Goal: Information Seeking & Learning: Learn about a topic

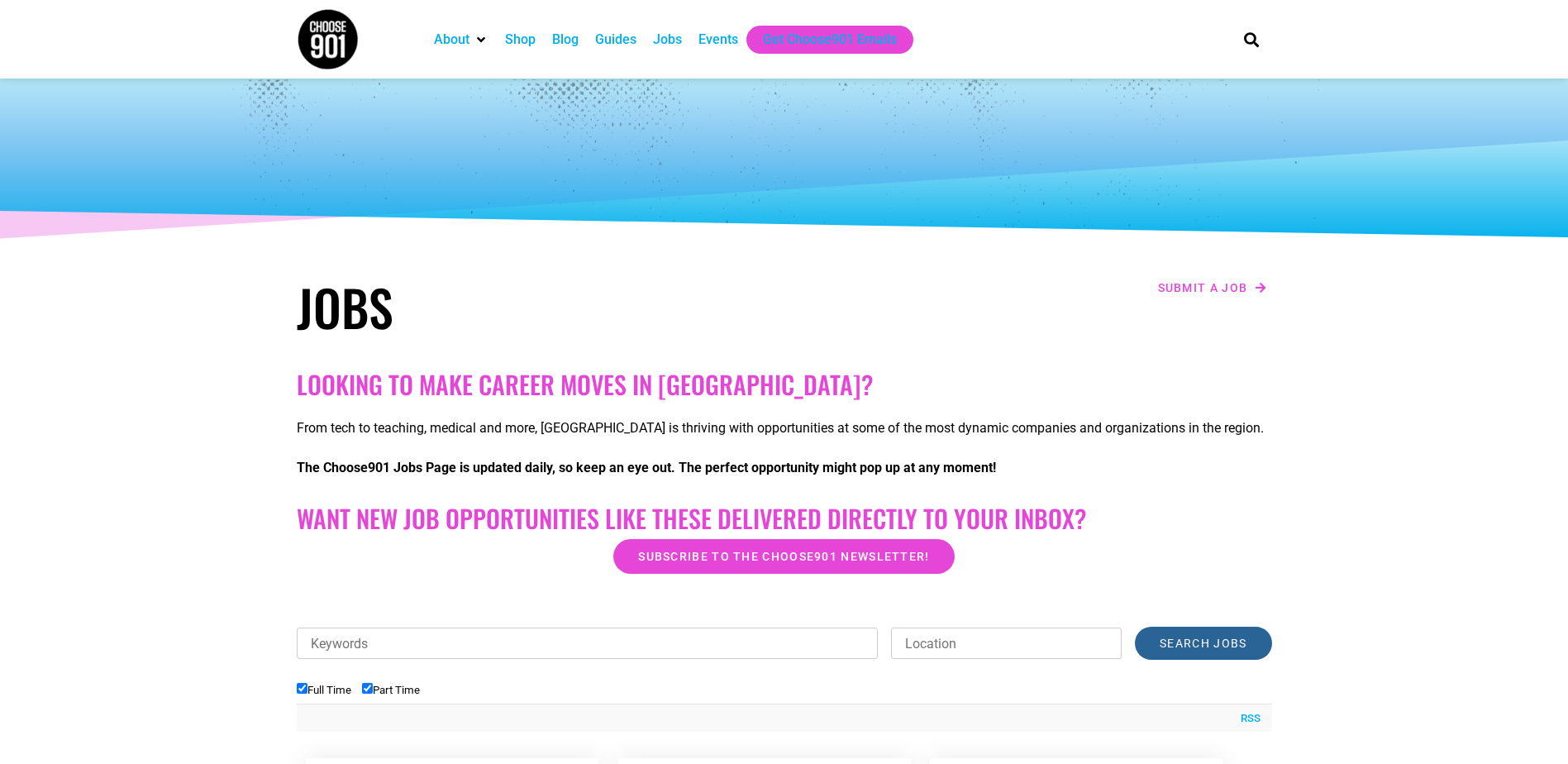
click at [1231, 642] on input "Search Jobs" at bounding box center [1203, 643] width 137 height 33
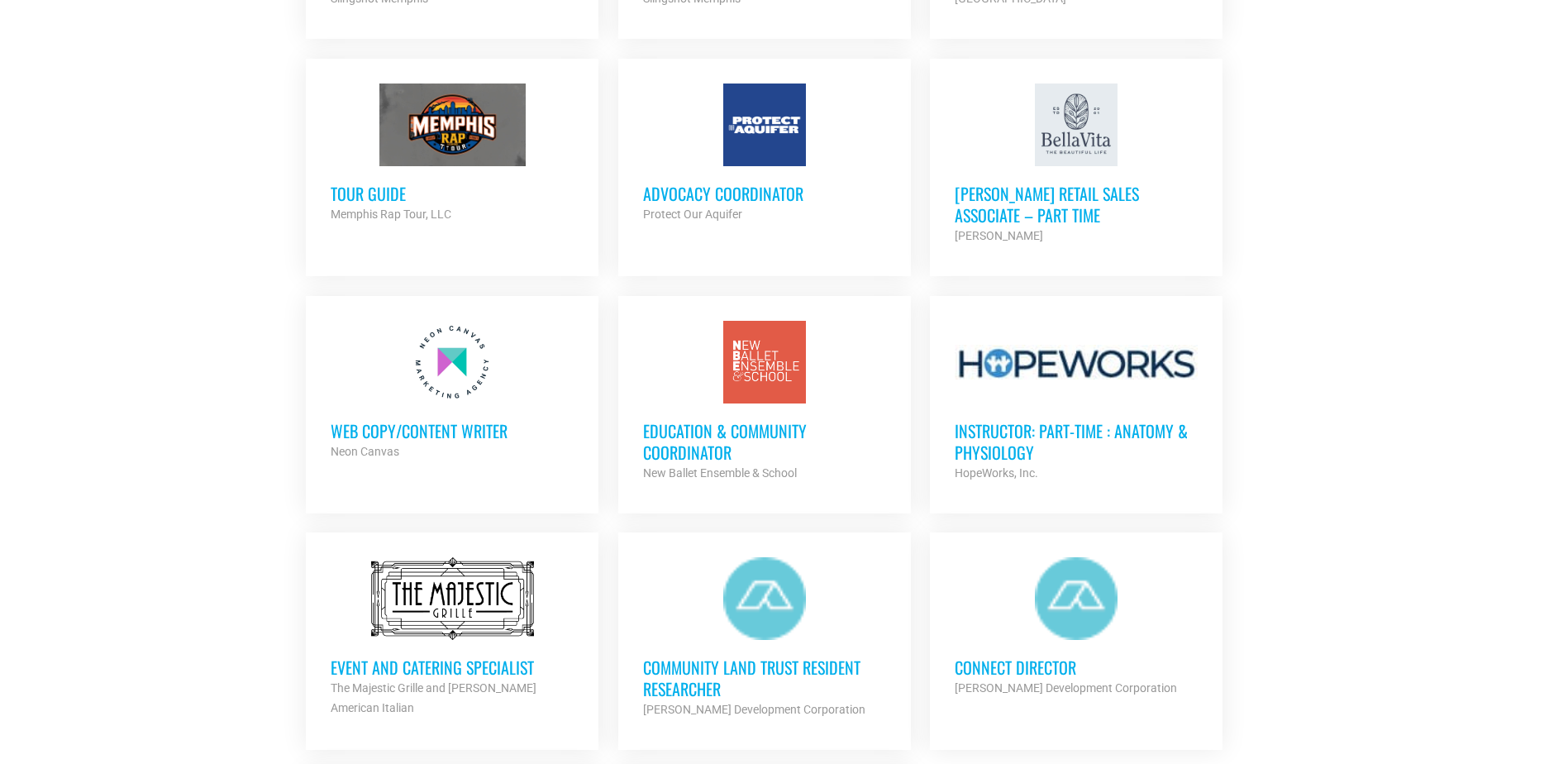
scroll to position [1477, 0]
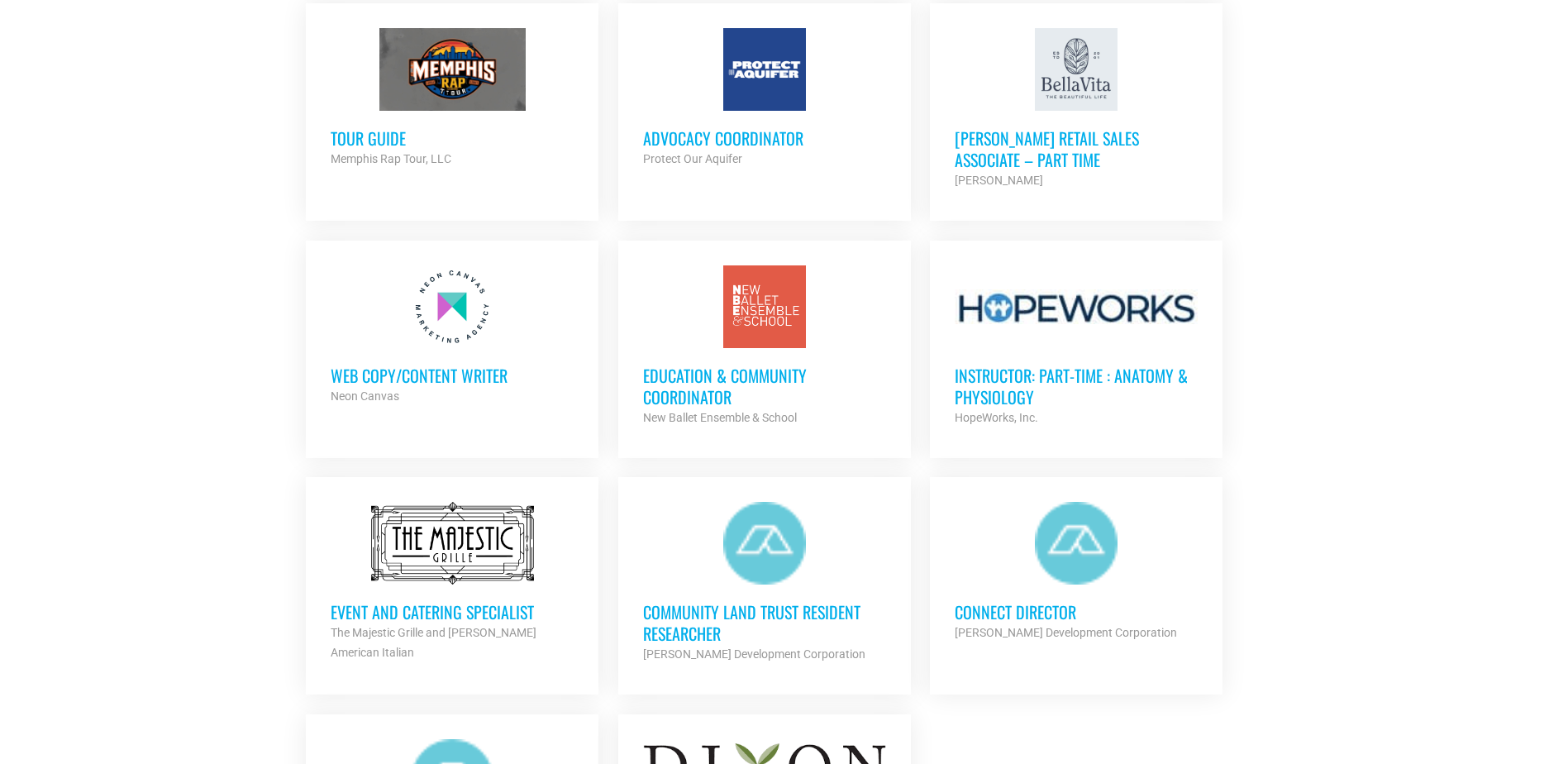
click at [1130, 299] on div at bounding box center [1076, 307] width 243 height 82
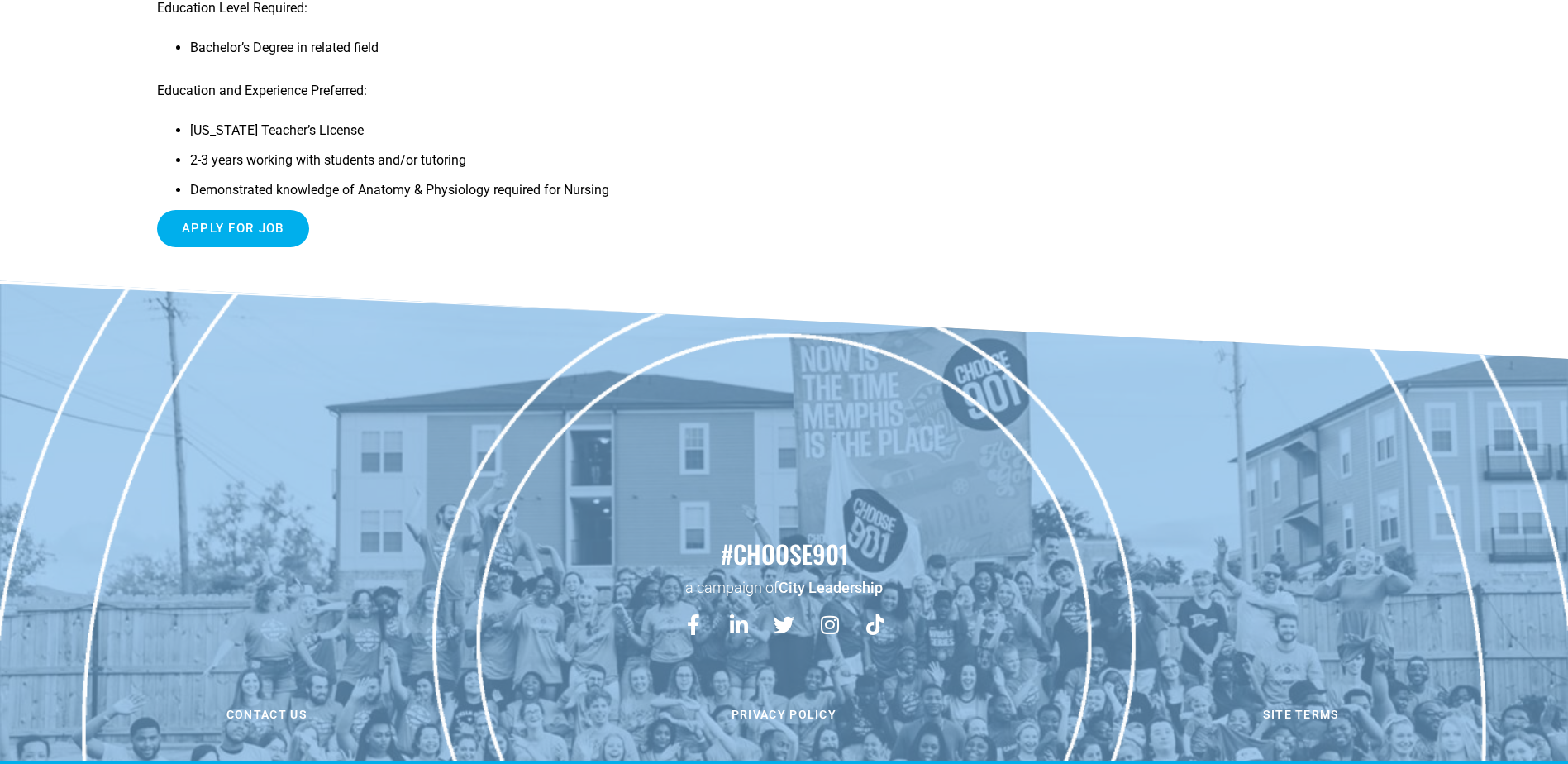
scroll to position [611, 0]
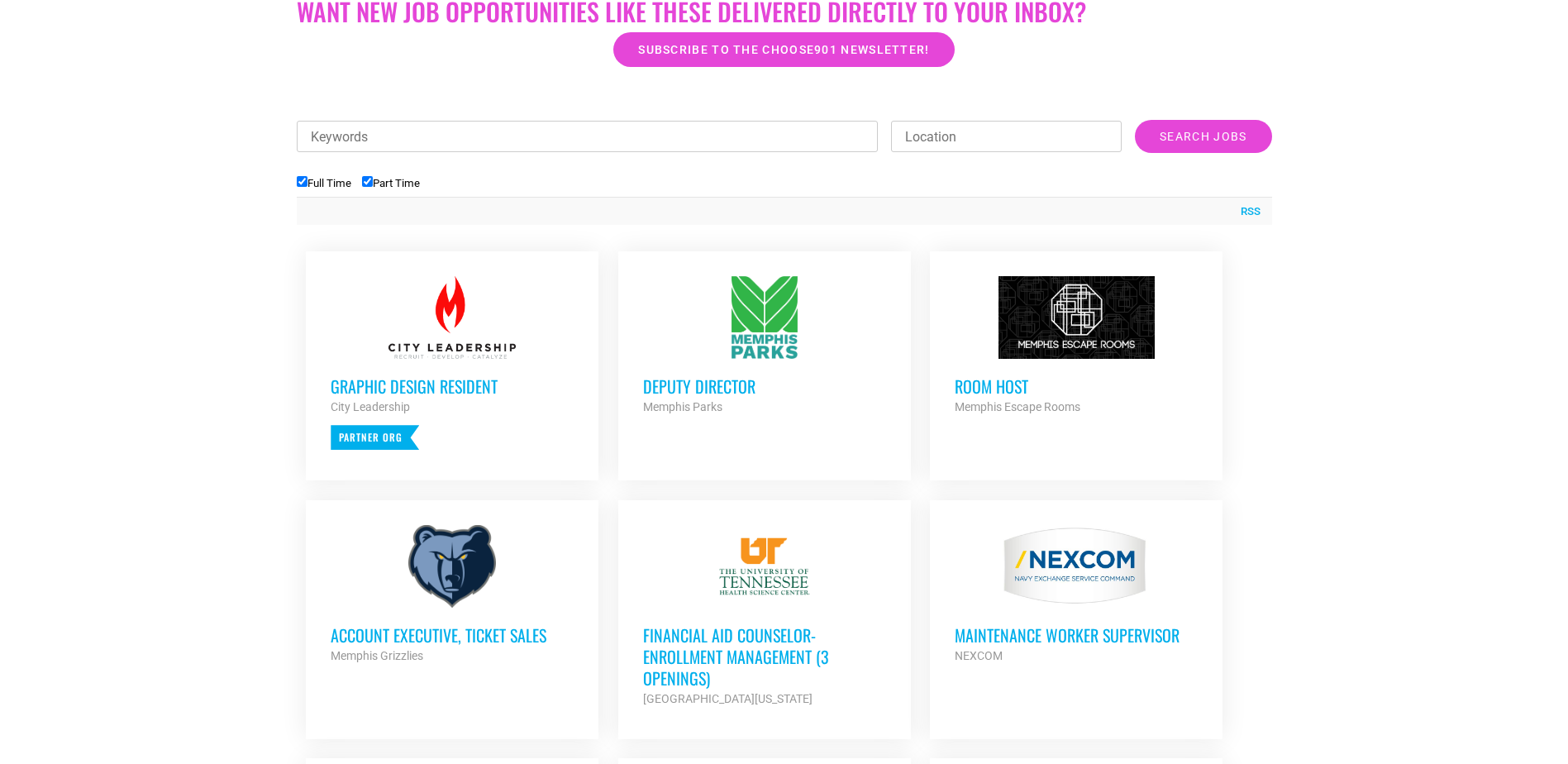
scroll to position [474, 0]
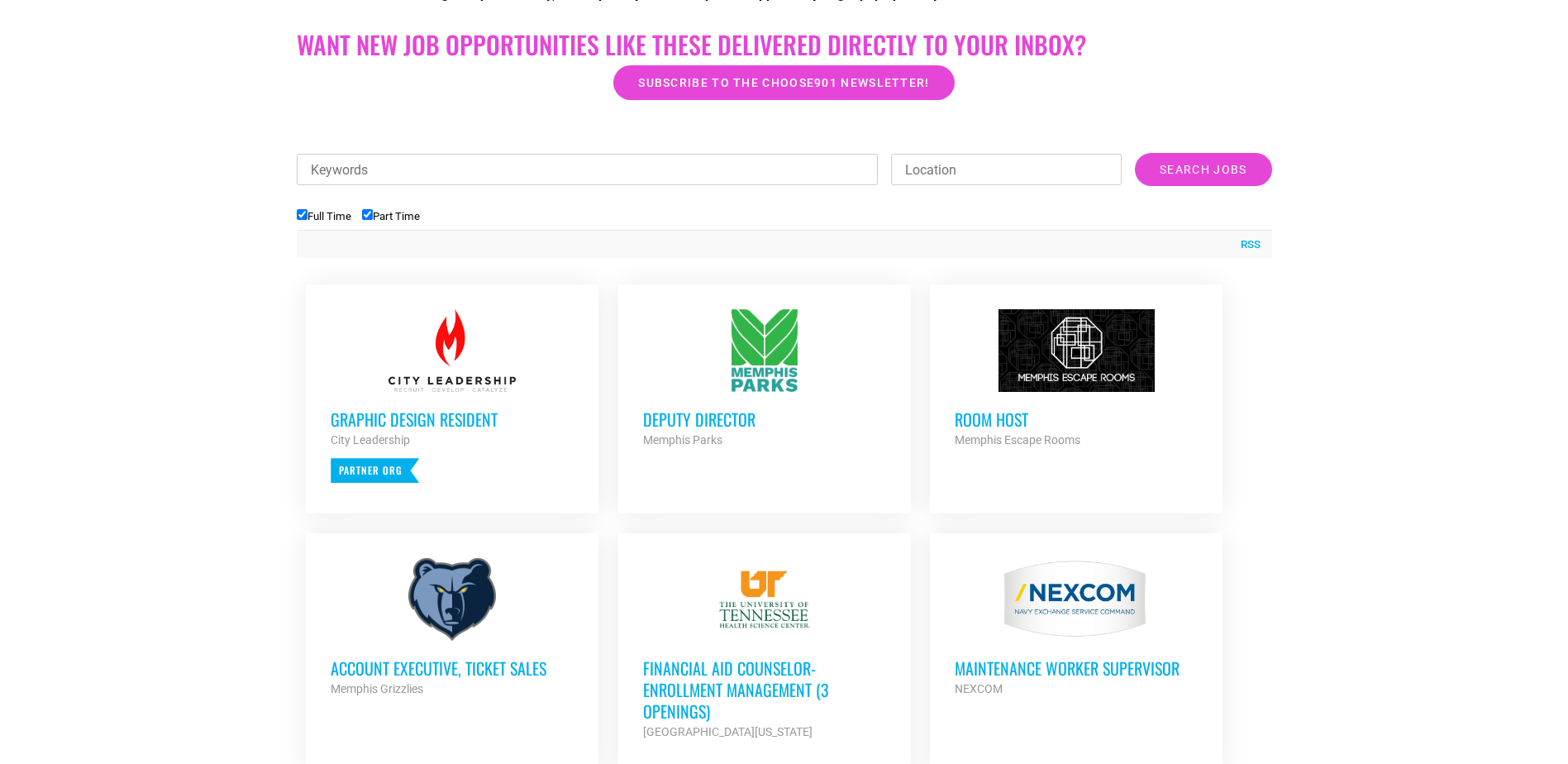
click at [572, 165] on input "Keywords" at bounding box center [588, 169] width 582 height 32
type input "hope works"
click at [1135, 153] on input "Search Jobs" at bounding box center [1203, 169] width 137 height 33
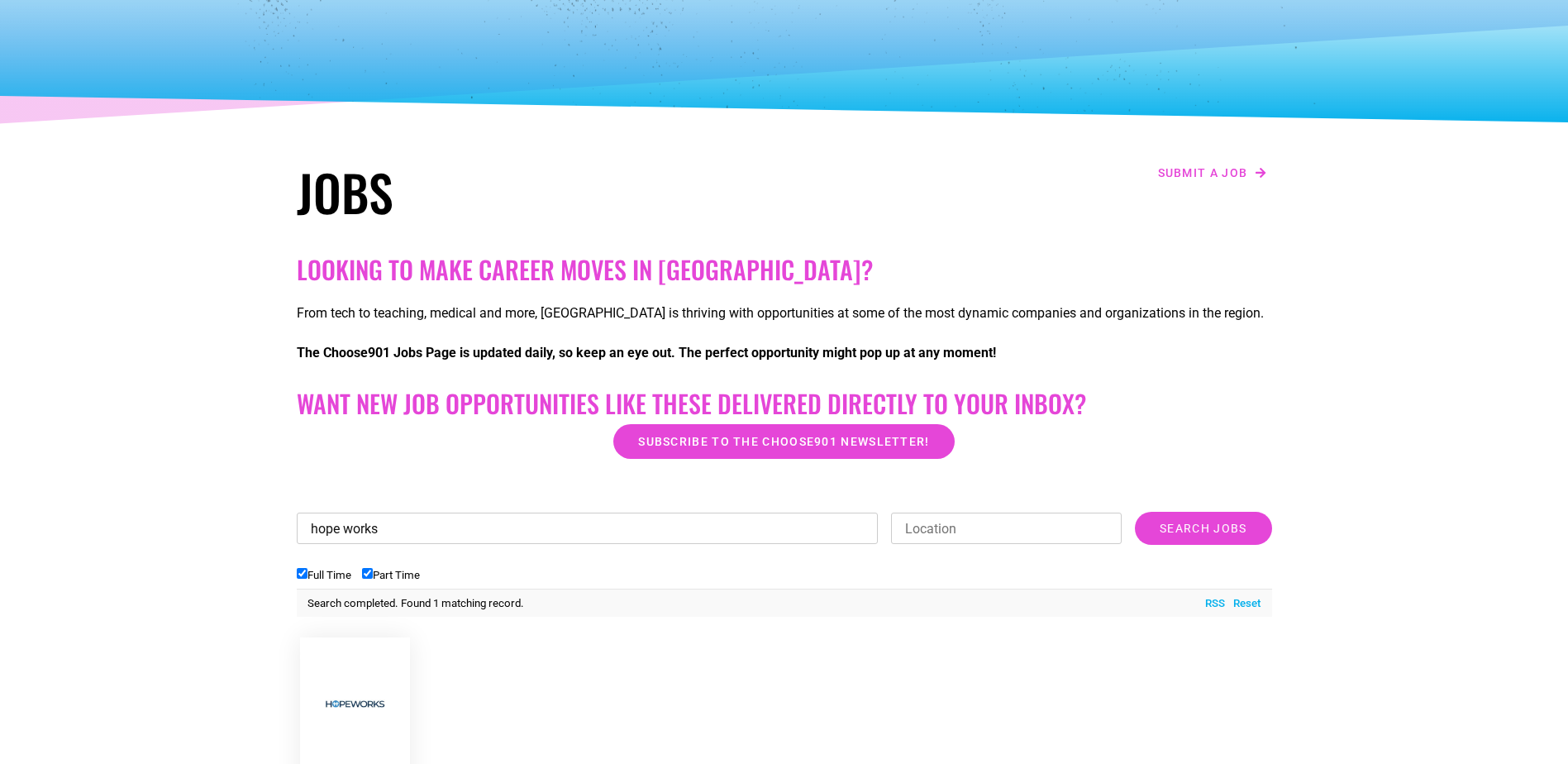
scroll to position [94, 0]
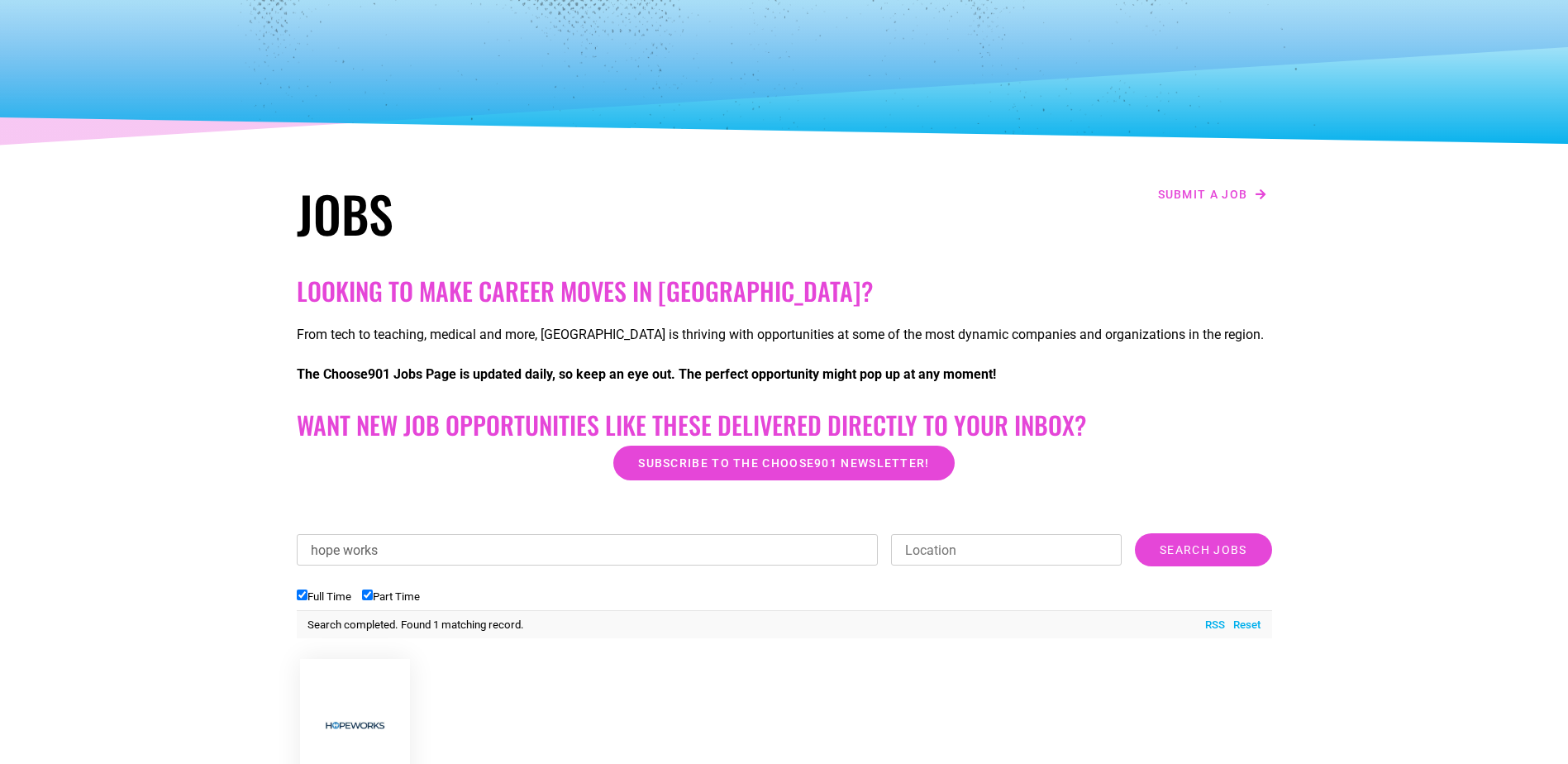
click at [1039, 557] on input "Location" at bounding box center [1006, 550] width 231 height 32
type input "memphis"
click at [1241, 552] on input "Search Jobs" at bounding box center [1203, 550] width 137 height 33
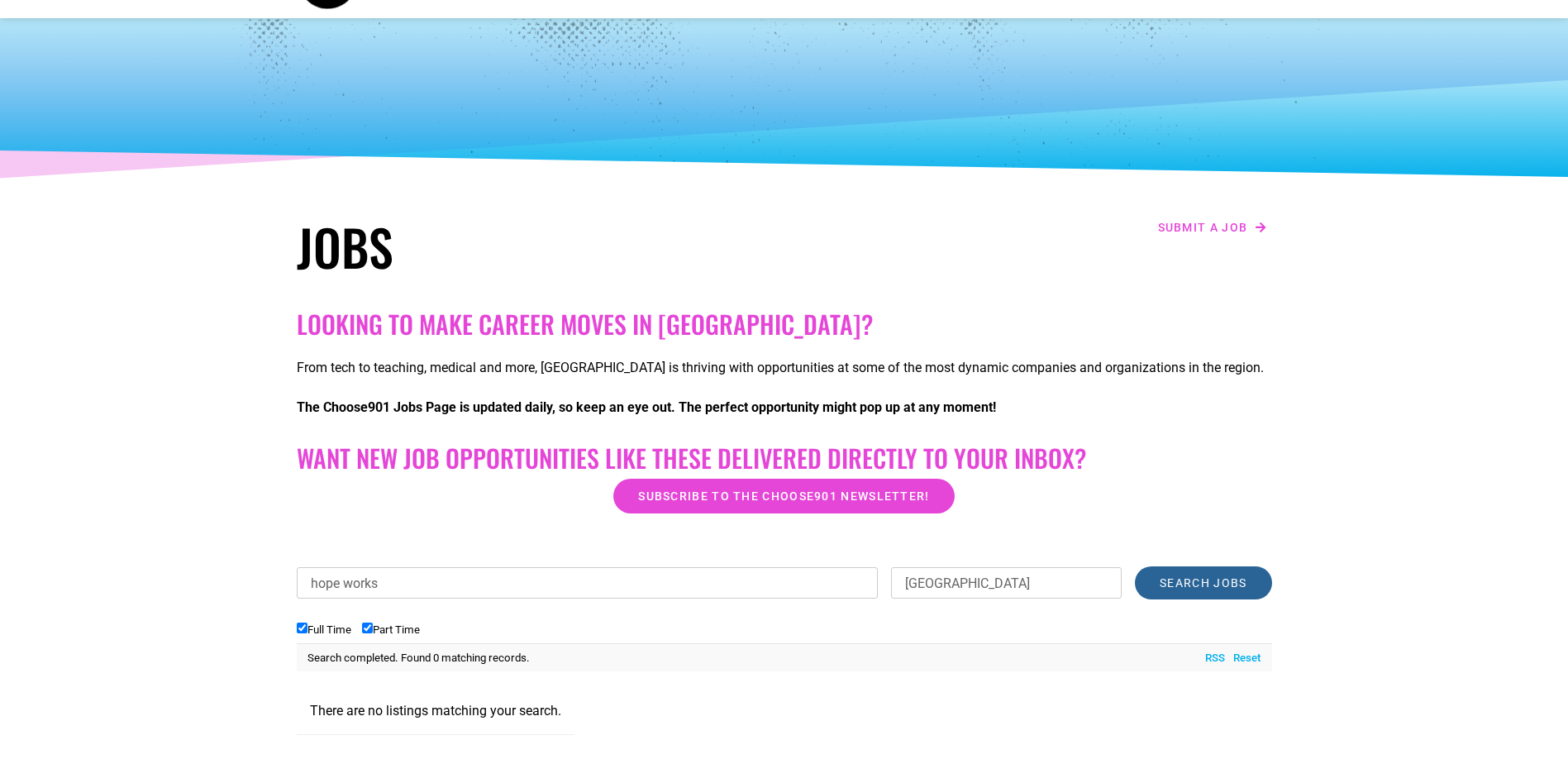
scroll to position [0, 0]
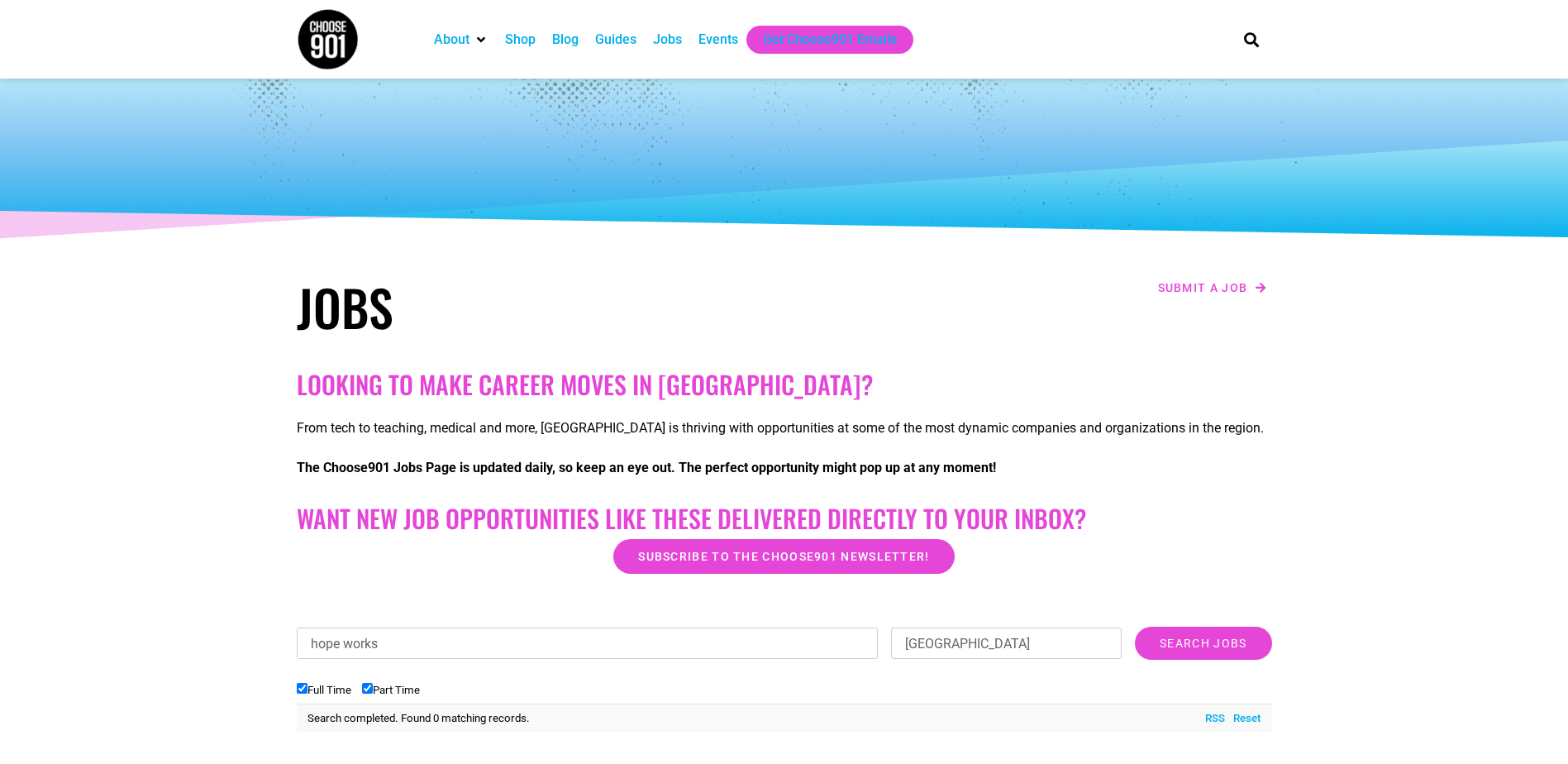
click at [682, 38] on div "Jobs" at bounding box center [667, 39] width 46 height 28
click at [674, 41] on div "Jobs" at bounding box center [667, 39] width 29 height 20
click at [526, 42] on div "Shop" at bounding box center [520, 39] width 31 height 20
